Goal: Task Accomplishment & Management: Manage account settings

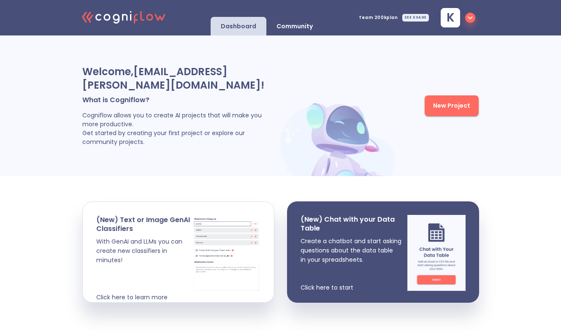
click at [471, 19] on icon "button" at bounding box center [470, 18] width 10 height 10
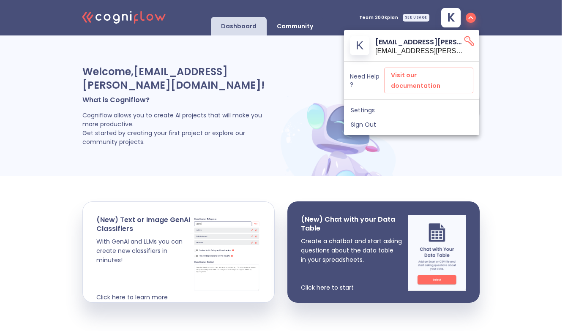
click at [391, 16] on div at bounding box center [284, 165] width 568 height 331
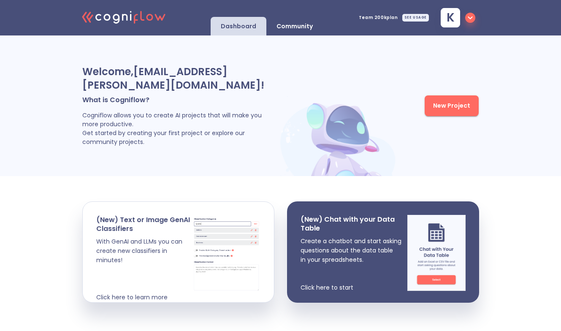
click at [418, 17] on div "SEE USAGE" at bounding box center [415, 18] width 27 height 8
click at [389, 16] on span "Team 200k plan" at bounding box center [378, 18] width 39 height 4
click at [452, 14] on span "k" at bounding box center [451, 18] width 8 height 12
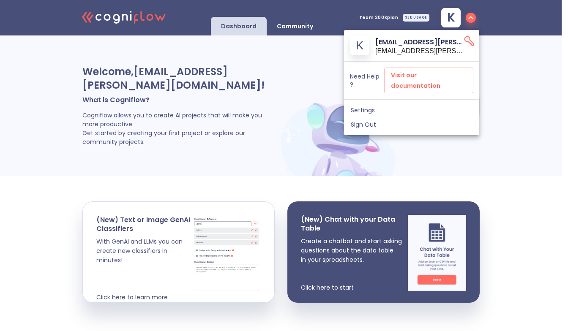
click at [467, 41] on icon "API Key" at bounding box center [469, 41] width 12 height 12
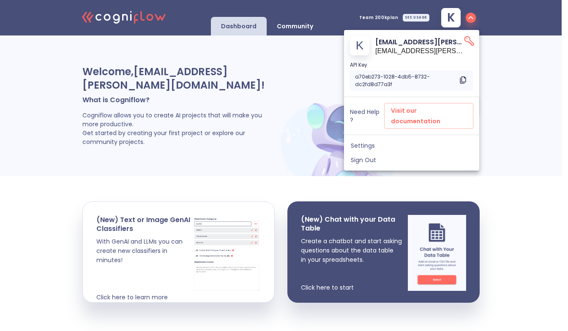
click at [413, 43] on p "[EMAIL_ADDRESS][PERSON_NAME][DOMAIN_NAME]" at bounding box center [419, 42] width 88 height 11
click at [368, 142] on span "Settings" at bounding box center [411, 146] width 122 height 8
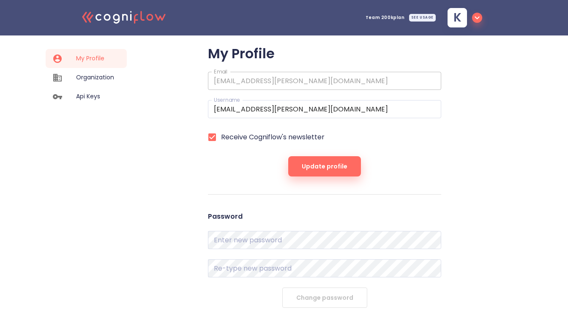
click at [475, 24] on span "k" at bounding box center [463, 17] width 38 height 19
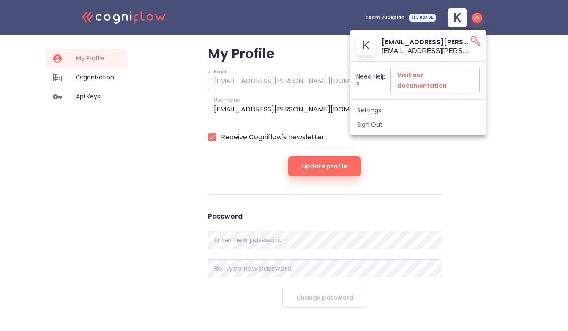
click at [112, 113] on div at bounding box center [284, 165] width 568 height 331
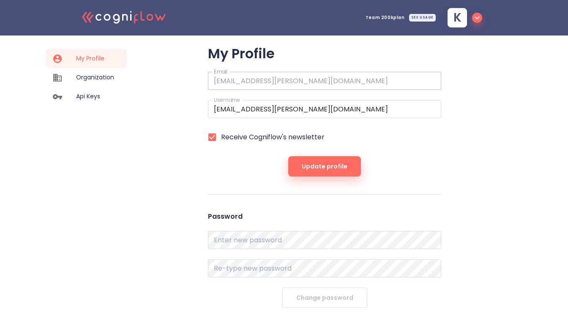
click at [102, 78] on span "Organization" at bounding box center [95, 77] width 38 height 9
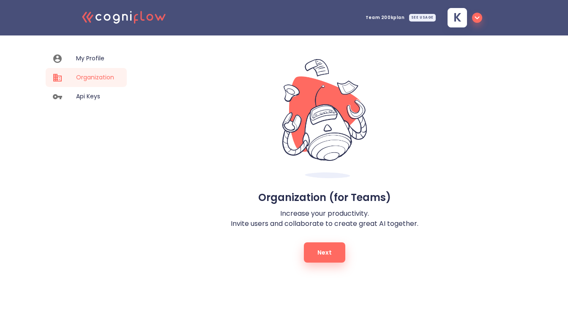
click at [136, 24] on icon ".cls-1{fill:#141624;}.cls-2{fill:#eb5e60;}.cls-3{fill:none;stroke:#eb5e60;strok…" at bounding box center [124, 17] width 93 height 26
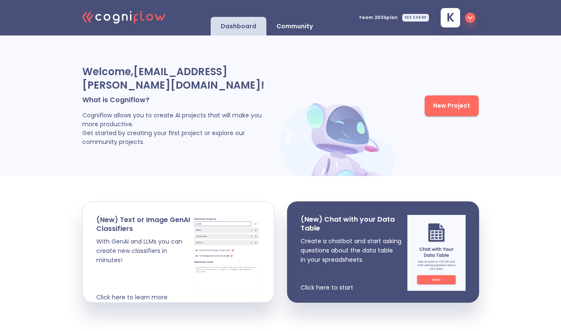
click at [380, 21] on span "Team 200k plan SEE USAGE" at bounding box center [394, 18] width 70 height 8
click at [467, 18] on icon "button" at bounding box center [470, 18] width 10 height 10
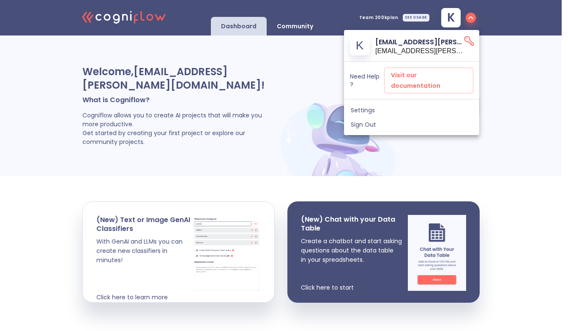
click at [373, 73] on p "Need Help ?" at bounding box center [367, 80] width 34 height 15
click at [397, 74] on span "Visit our documentation" at bounding box center [429, 80] width 76 height 21
